Goal: Information Seeking & Learning: Learn about a topic

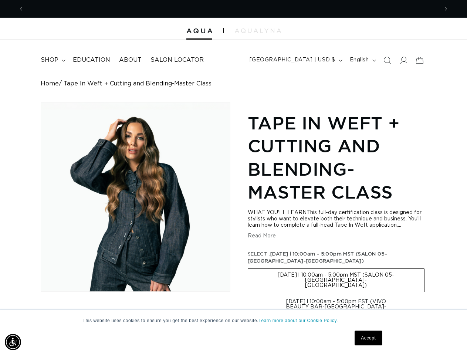
scroll to position [0, 415]
click at [233, 178] on div "Skip to product information Open media 1 in modal 1 / of 1 Tape In Weft + Cutti…" at bounding box center [233, 316] width 385 height 429
click at [13, 342] on img "Accessibility Menu" at bounding box center [13, 342] width 16 height 16
